Goal: Task Accomplishment & Management: Use online tool/utility

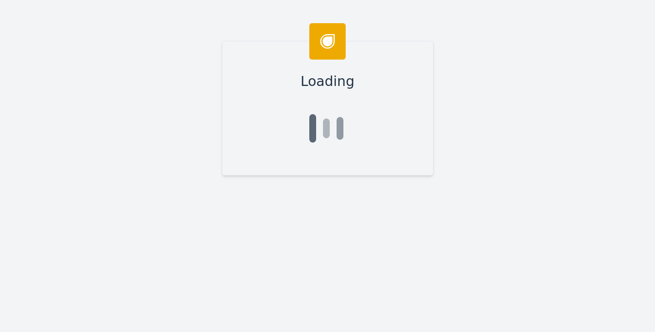
type input "Ryan"
type input "Bardill"
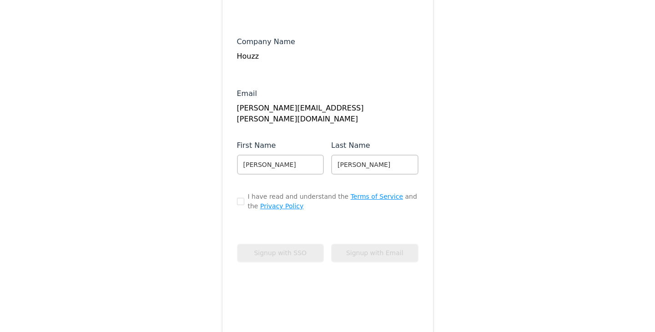
scroll to position [116, 0]
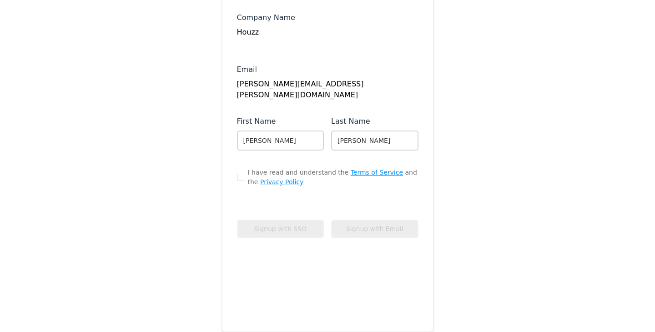
click at [239, 183] on div "I have read and understand the Terms of Service and the Privacy Policy" at bounding box center [328, 177] width 182 height 19
click at [239, 180] on input "checkbox" at bounding box center [240, 177] width 7 height 7
checkbox input "true"
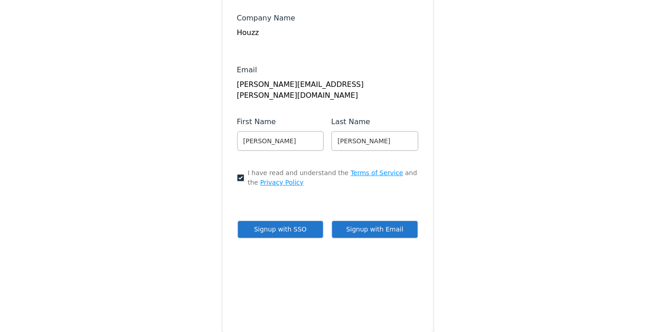
click at [259, 226] on button "Signup with SSO" at bounding box center [280, 229] width 87 height 19
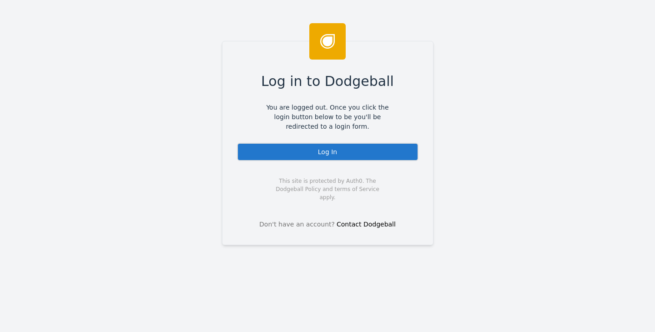
click at [278, 152] on div "Log In" at bounding box center [328, 152] width 182 height 18
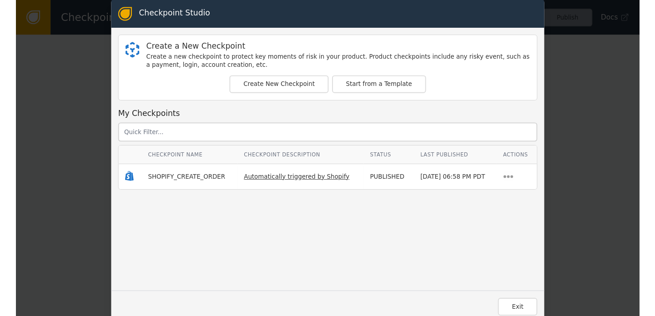
scroll to position [7, 0]
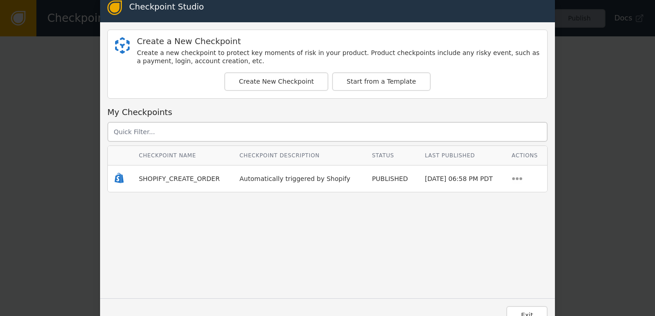
click at [618, 151] on div "Checkpoint Studio Create a New Checkpoint Create a new checkpoint to protect ke…" at bounding box center [327, 158] width 655 height 316
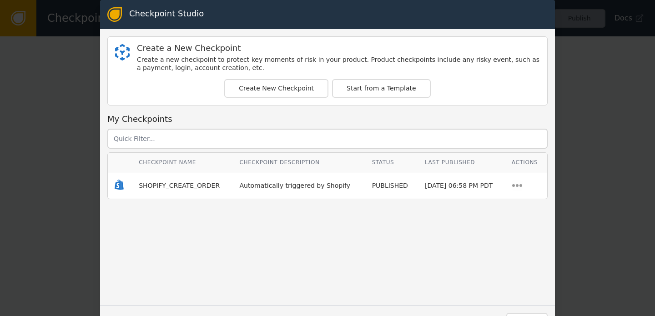
click at [71, 87] on div "Checkpoint Studio Create a New Checkpoint Create a new checkpoint to protect ke…" at bounding box center [327, 158] width 655 height 316
click at [172, 187] on span "SHOPIFY_CREATE_ORDER" at bounding box center [179, 185] width 81 height 7
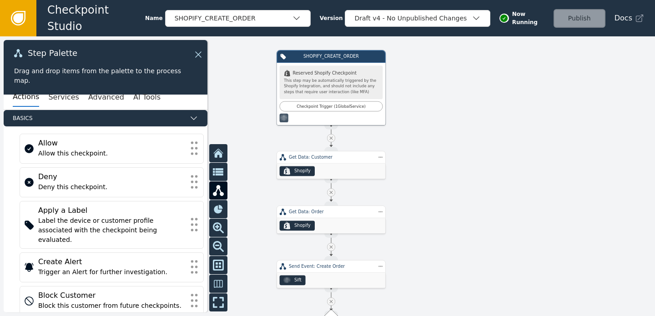
click at [203, 55] on div "Step Palette Drag and drop items from the palette to the process map." at bounding box center [106, 67] width 204 height 55
click at [198, 56] on icon at bounding box center [198, 54] width 6 height 6
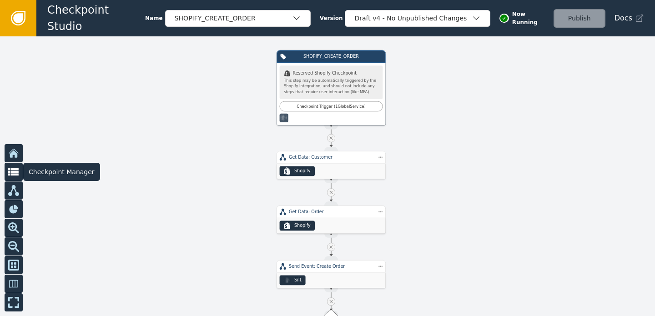
click at [12, 172] on icon at bounding box center [13, 172] width 11 height 8
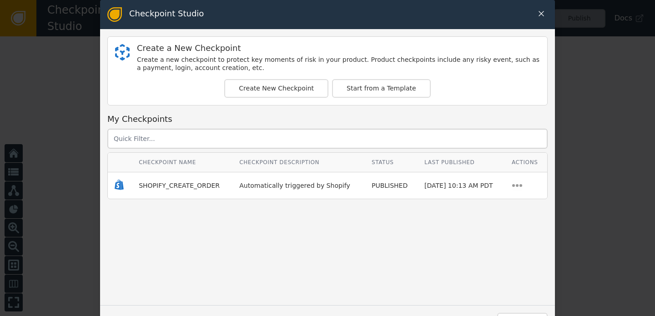
drag, startPoint x: 43, startPoint y: 177, endPoint x: 37, endPoint y: 178, distance: 6.2
click at [43, 177] on div "Checkpoint Studio Create a New Checkpoint Create a new checkpoint to protect ke…" at bounding box center [327, 158] width 655 height 316
click at [23, 146] on div "Checkpoint Studio Create a New Checkpoint Create a new checkpoint to protect ke…" at bounding box center [327, 158] width 655 height 316
click at [543, 21] on div "Checkpoint Studio" at bounding box center [327, 14] width 455 height 29
drag, startPoint x: 543, startPoint y: 17, endPoint x: 498, endPoint y: 20, distance: 45.1
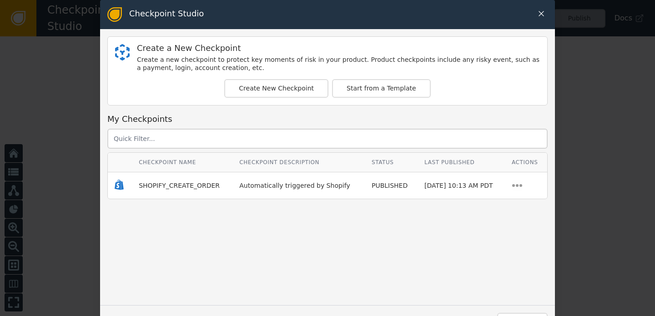
click at [543, 17] on icon at bounding box center [541, 13] width 9 height 9
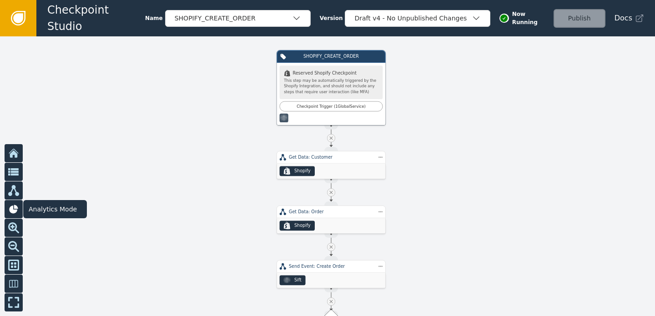
click at [14, 213] on icon at bounding box center [13, 209] width 9 height 9
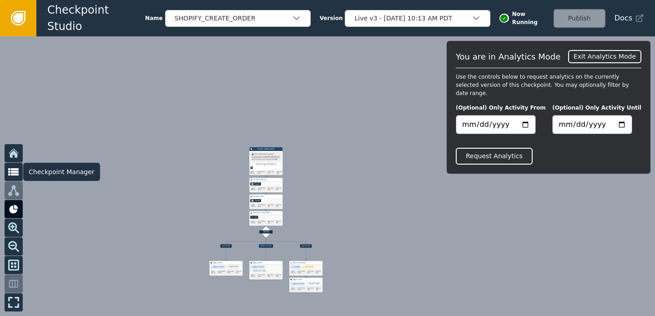
click at [13, 173] on icon at bounding box center [13, 172] width 11 height 8
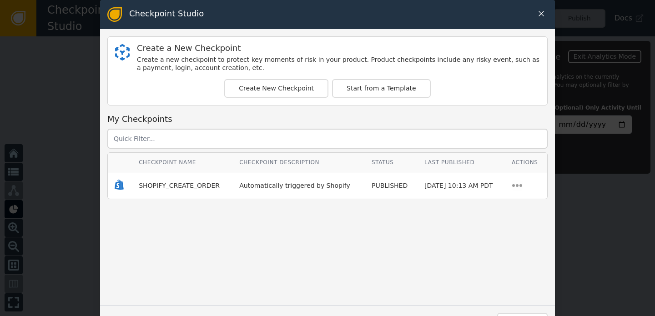
click at [551, 15] on div "Checkpoint Studio" at bounding box center [327, 14] width 455 height 29
click at [543, 16] on icon at bounding box center [541, 13] width 9 height 9
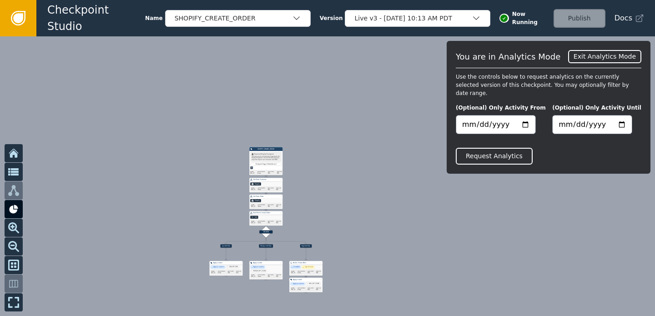
click at [16, 150] on icon at bounding box center [13, 153] width 11 height 11
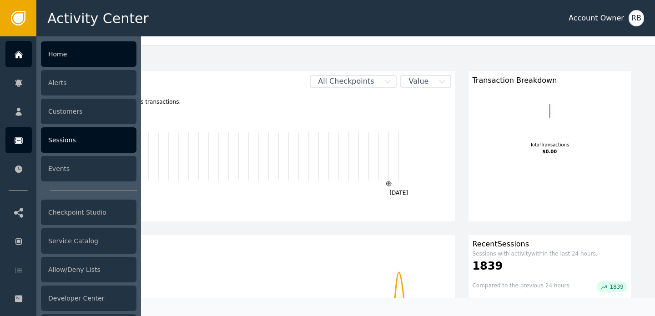
scroll to position [28, 0]
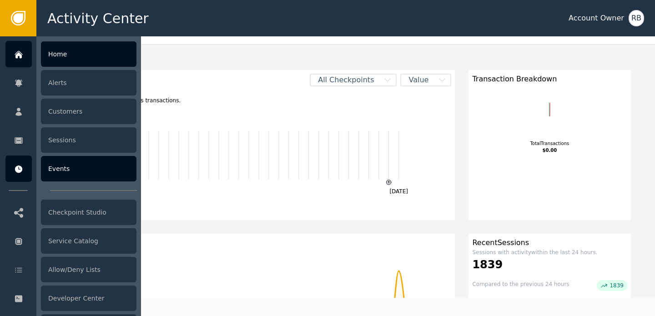
click at [78, 169] on div "Events" at bounding box center [89, 168] width 96 height 25
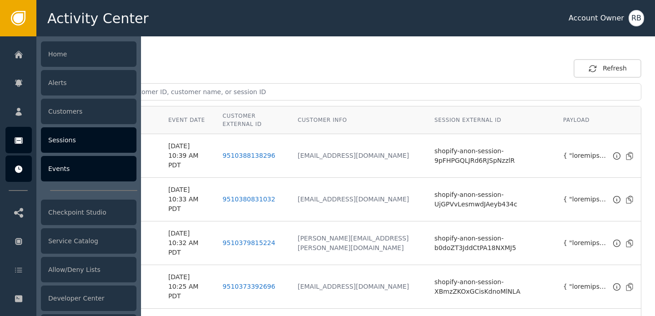
click at [75, 143] on div "Sessions" at bounding box center [89, 139] width 96 height 25
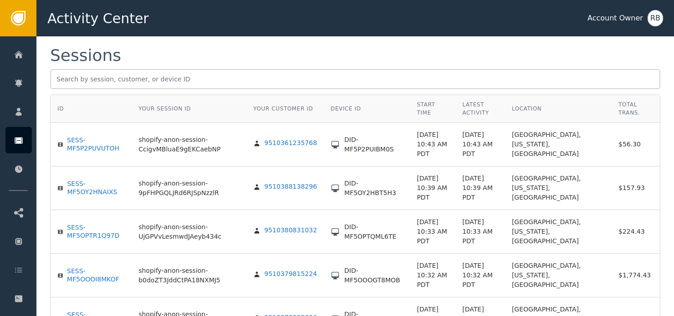
scroll to position [10, 0]
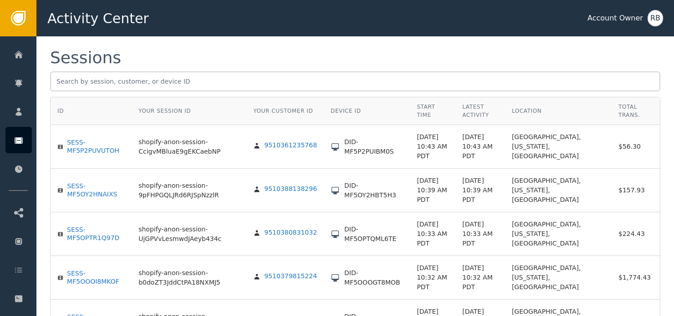
click at [292, 53] on div "Sessions" at bounding box center [355, 58] width 610 height 16
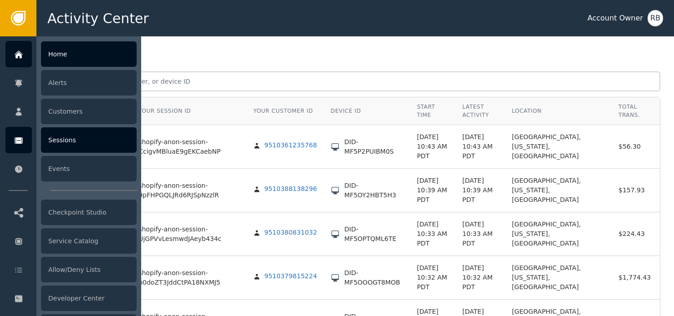
click at [19, 56] on icon at bounding box center [18, 55] width 6 height 6
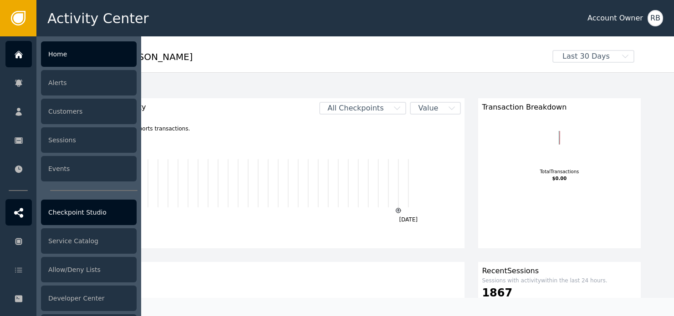
click at [79, 216] on div "Checkpoint Studio" at bounding box center [89, 212] width 96 height 25
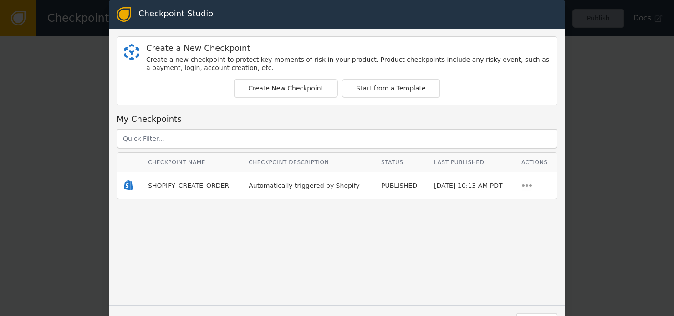
click at [81, 75] on div "Checkpoint Studio Create a New Checkpoint Create a new checkpoint to protect ke…" at bounding box center [337, 158] width 674 height 316
click at [569, 51] on div "Checkpoint Studio Create a New Checkpoint Create a new checkpoint to protect ke…" at bounding box center [337, 158] width 674 height 316
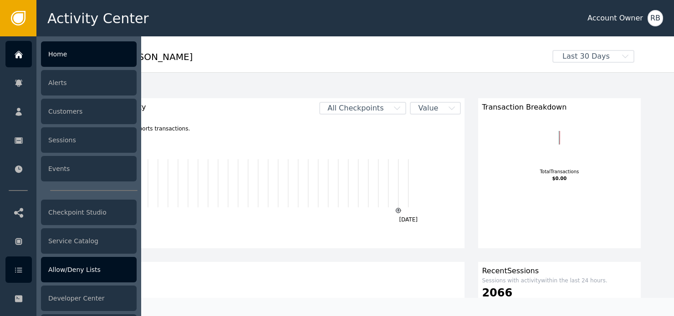
click at [85, 275] on div "Allow/Deny Lists" at bounding box center [89, 269] width 96 height 25
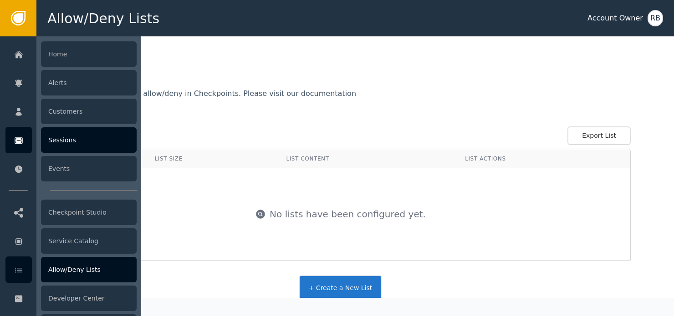
click at [21, 149] on div at bounding box center [18, 140] width 26 height 26
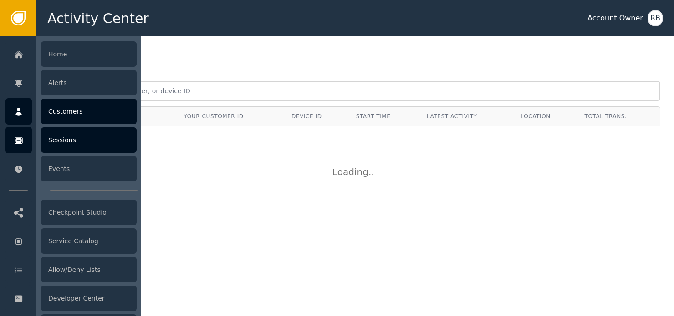
click at [18, 112] on icon at bounding box center [18, 112] width 6 height 8
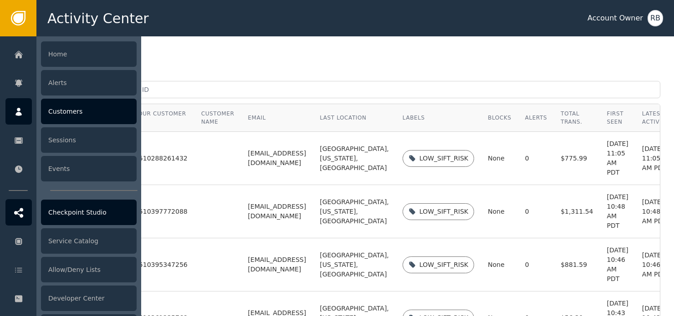
click at [17, 220] on div at bounding box center [18, 212] width 26 height 26
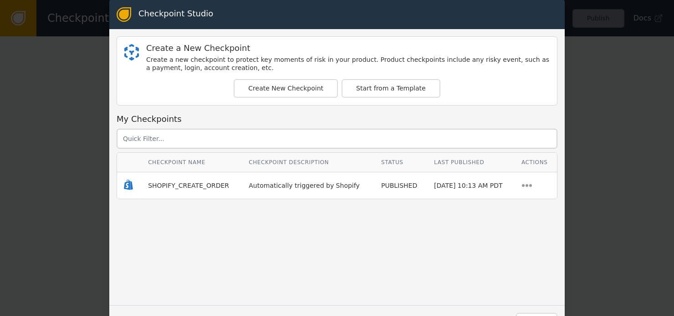
click at [534, 20] on div "Checkpoint Studio" at bounding box center [336, 14] width 455 height 29
click at [638, 122] on div "Checkpoint Studio Create a New Checkpoint Create a new checkpoint to protect ke…" at bounding box center [337, 158] width 674 height 316
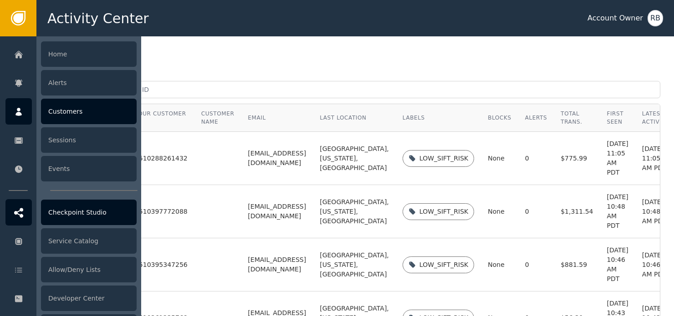
click at [78, 213] on div "Checkpoint Studio" at bounding box center [89, 212] width 96 height 25
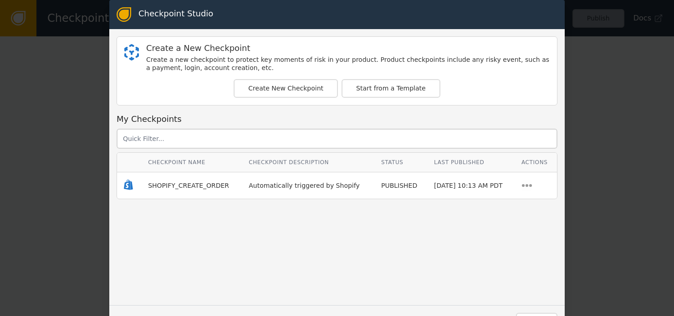
click at [28, 81] on div "Checkpoint Studio Create a New Checkpoint Create a new checkpoint to protect ke…" at bounding box center [337, 158] width 674 height 316
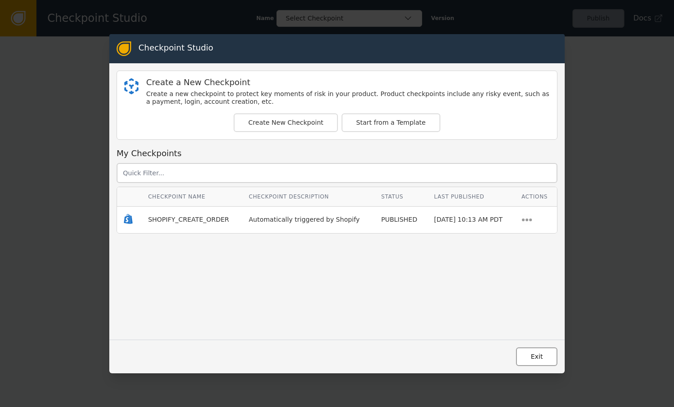
click at [544, 332] on button "Exit" at bounding box center [536, 356] width 41 height 19
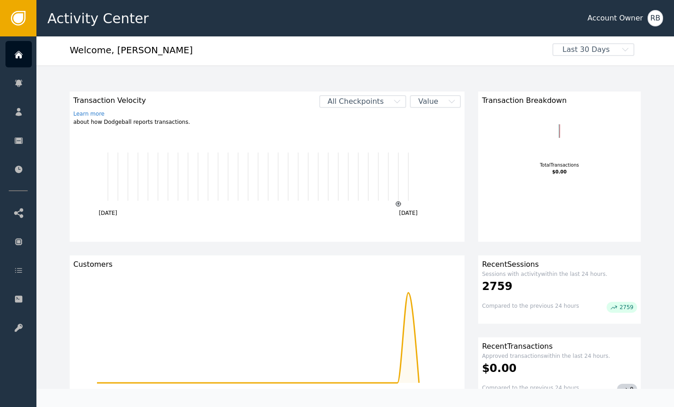
scroll to position [9, 0]
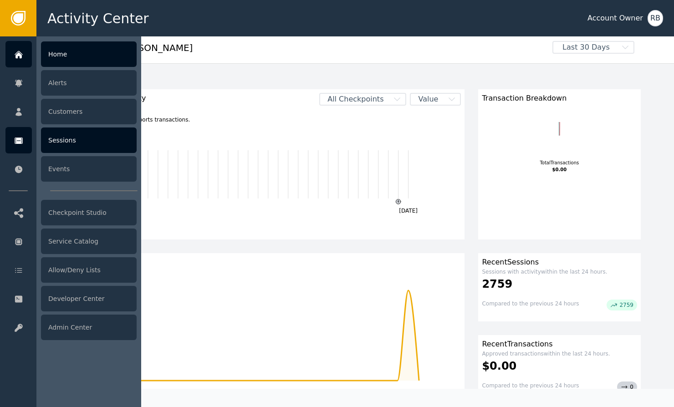
click at [92, 144] on div "Sessions" at bounding box center [89, 139] width 96 height 25
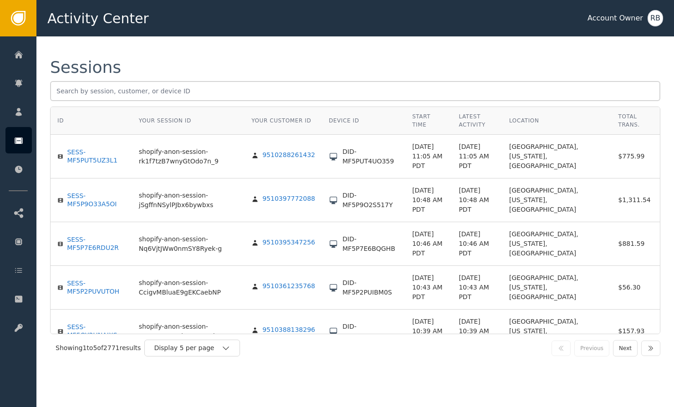
click at [289, 332] on div "Showing 1 to 5 of 2771 results Display 5 per page" at bounding box center [225, 348] width 338 height 17
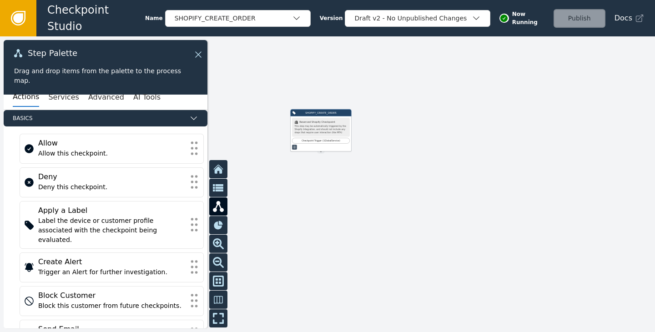
click at [201, 44] on div "Step Palette Drag and drop items from the palette to the process map." at bounding box center [106, 67] width 204 height 55
click at [198, 49] on button at bounding box center [198, 54] width 11 height 11
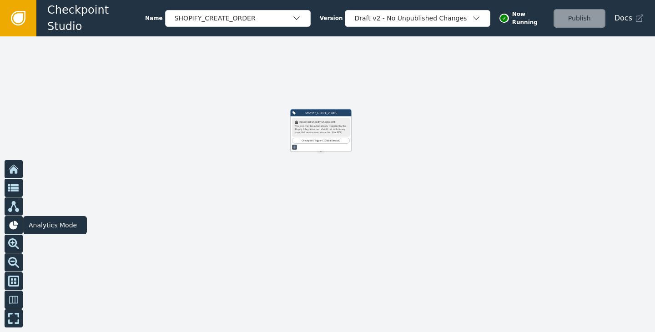
click at [16, 224] on icon at bounding box center [13, 225] width 9 height 9
